Goal: Navigation & Orientation: Find specific page/section

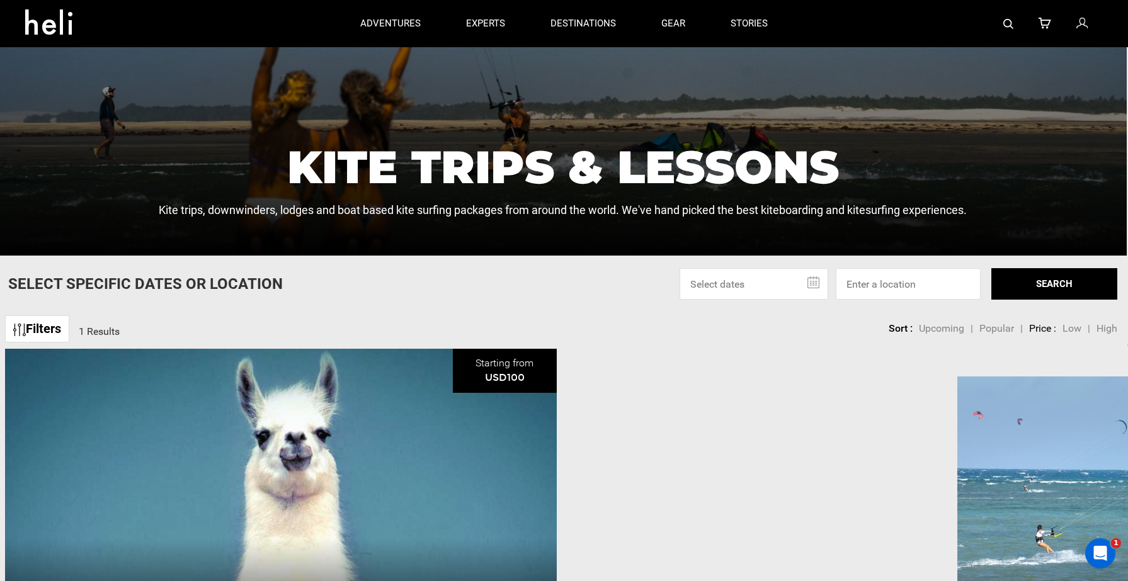
scroll to position [231, 1]
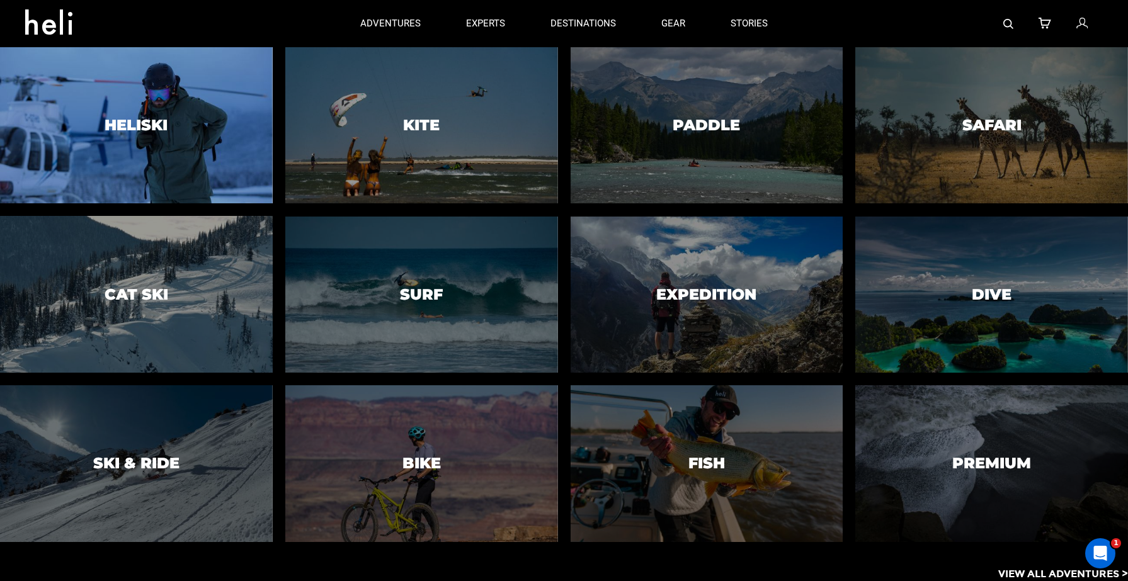
click at [215, 147] on div at bounding box center [136, 125] width 278 height 159
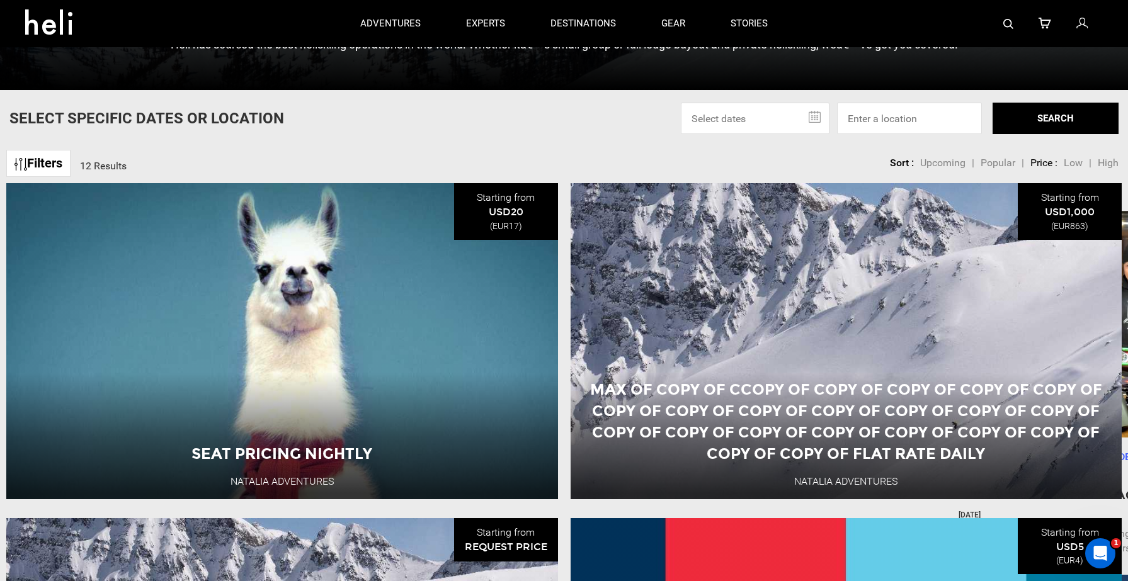
scroll to position [418, 0]
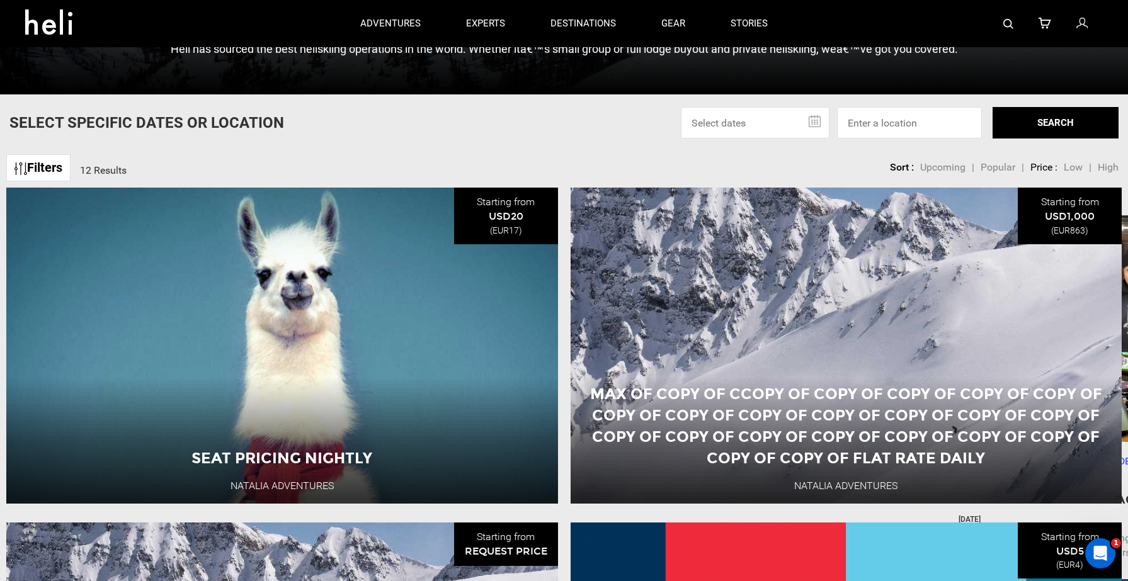
click at [54, 169] on link "Filters" at bounding box center [38, 167] width 64 height 27
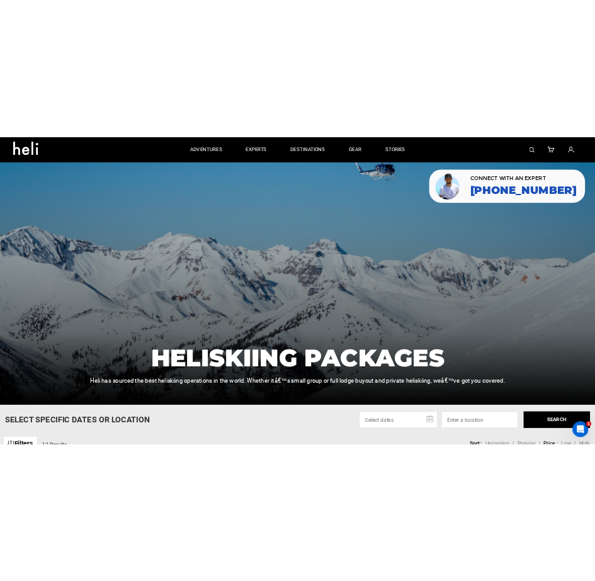
scroll to position [0, 0]
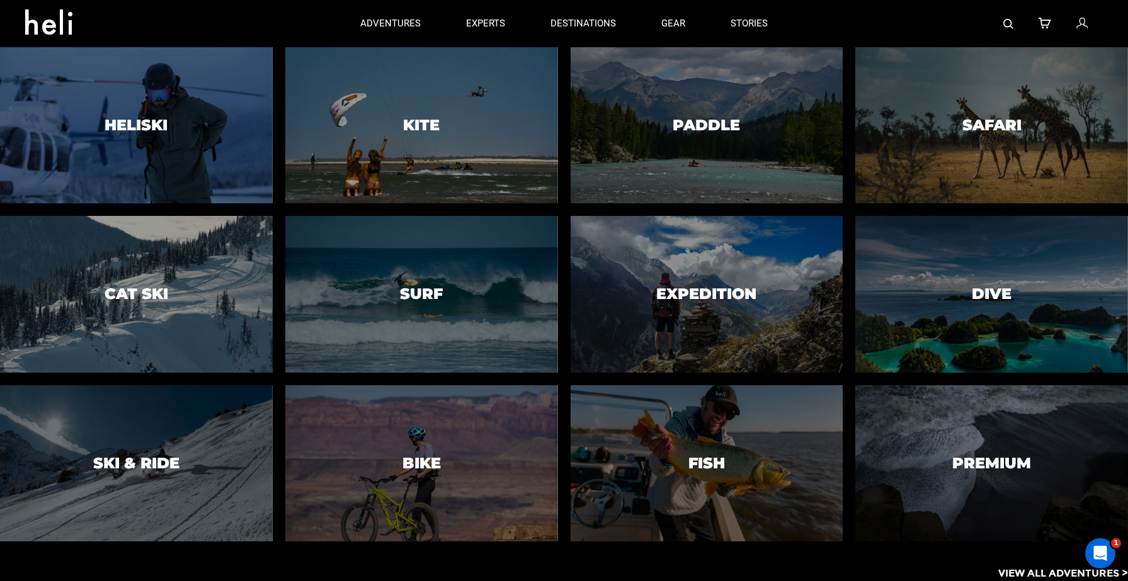
click at [1034, 572] on p "View All Adventures >" at bounding box center [1063, 574] width 130 height 14
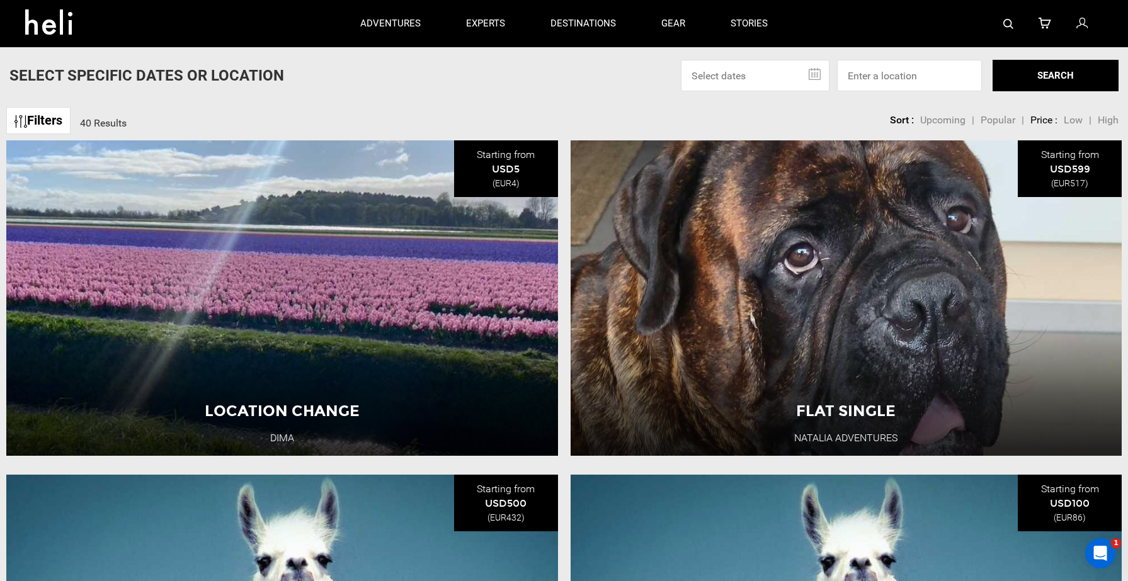
click at [47, 118] on link "Filters" at bounding box center [38, 120] width 64 height 27
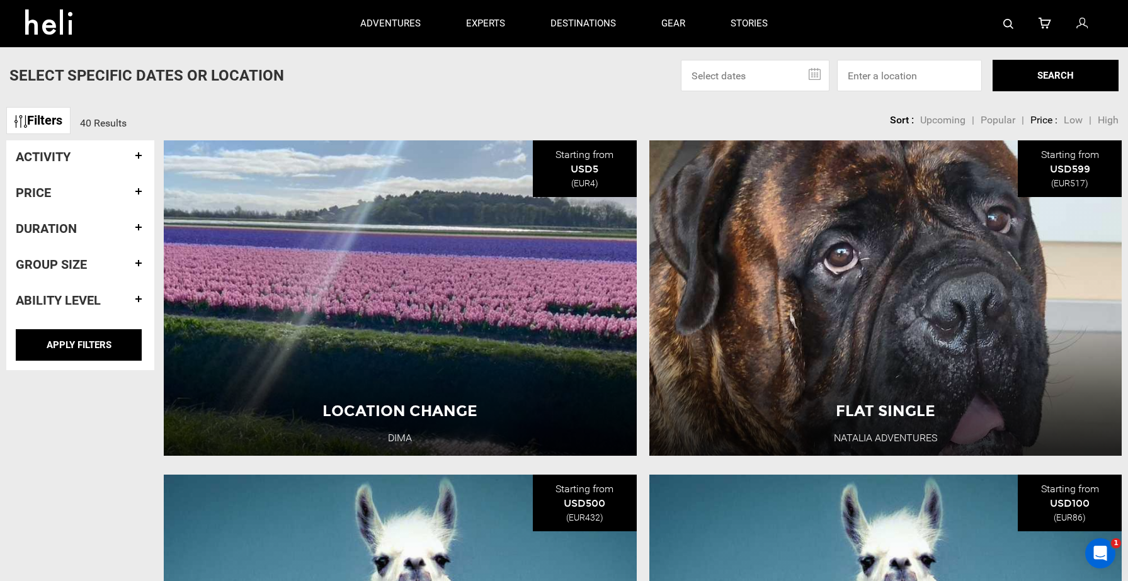
click at [47, 118] on link "Filters" at bounding box center [38, 120] width 64 height 27
